Goal: Information Seeking & Learning: Learn about a topic

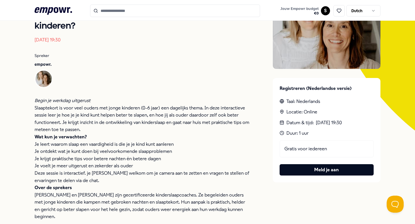
scroll to position [57, 0]
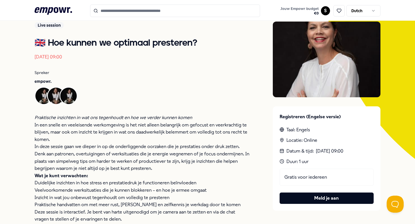
scroll to position [85, 0]
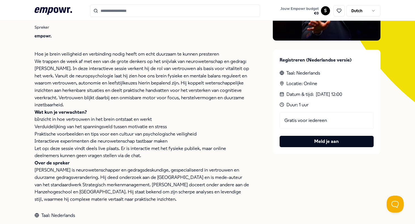
scroll to position [142, 0]
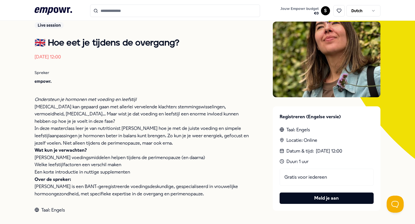
scroll to position [86, 0]
